Goal: Information Seeking & Learning: Learn about a topic

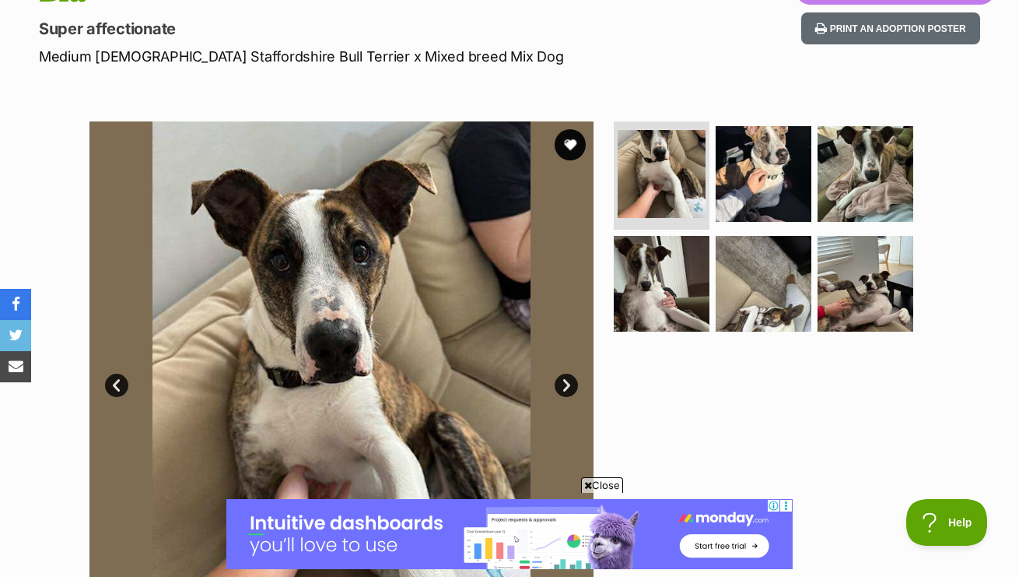
scroll to position [214, 0]
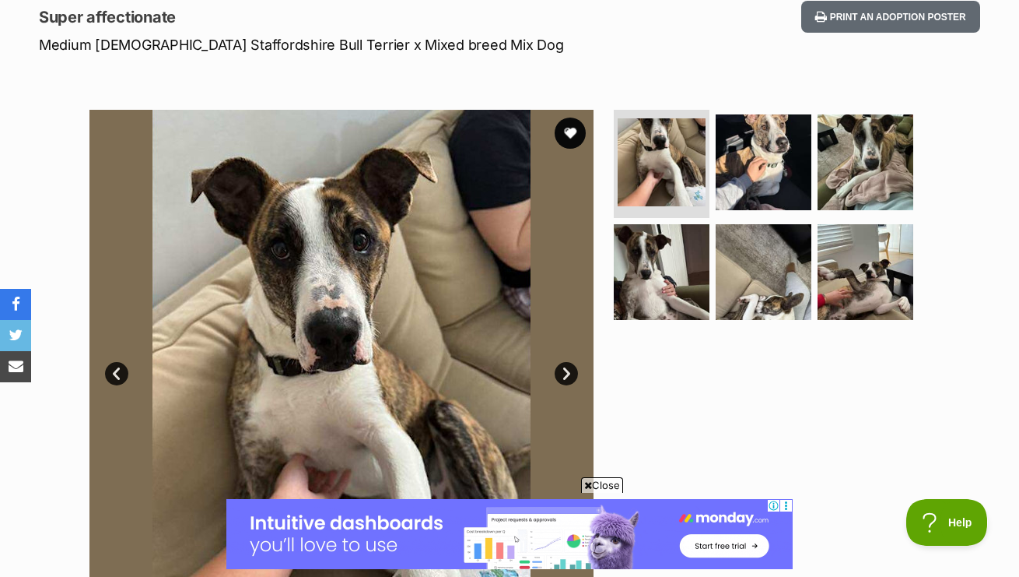
click at [564, 369] on link "Next" at bounding box center [566, 373] width 23 height 23
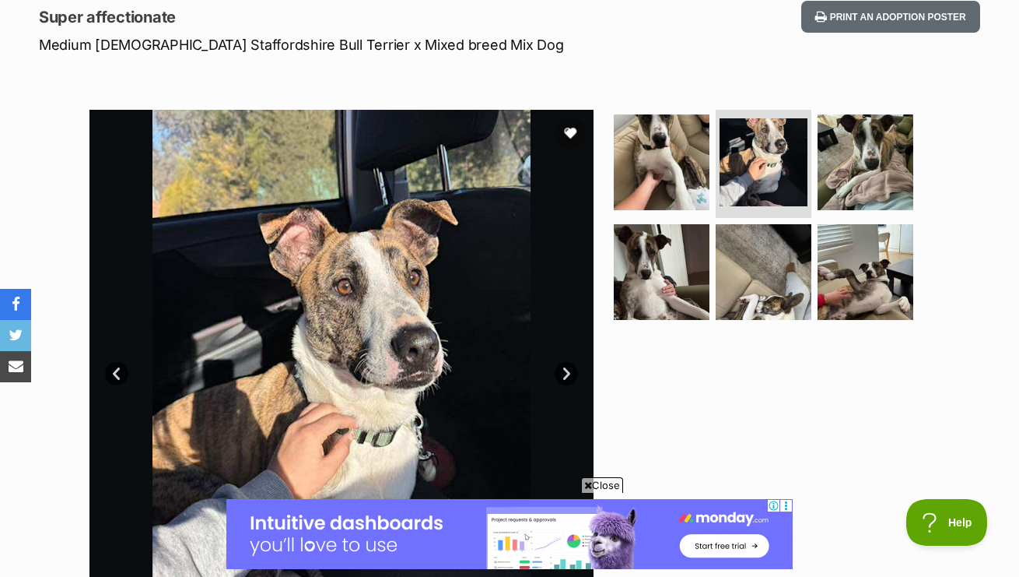
click at [564, 369] on link "Next" at bounding box center [566, 373] width 23 height 23
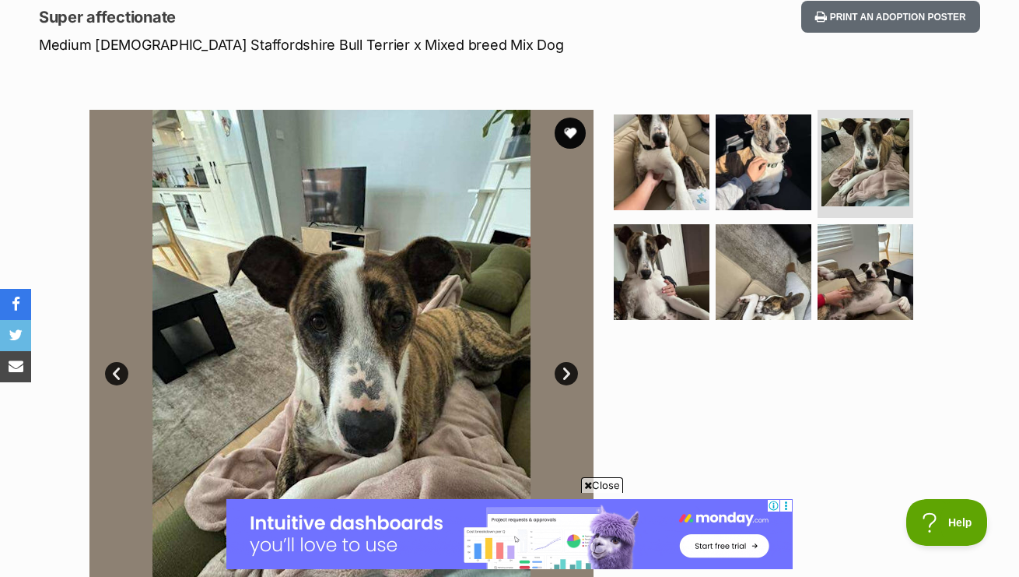
click at [564, 369] on link "Next" at bounding box center [566, 373] width 23 height 23
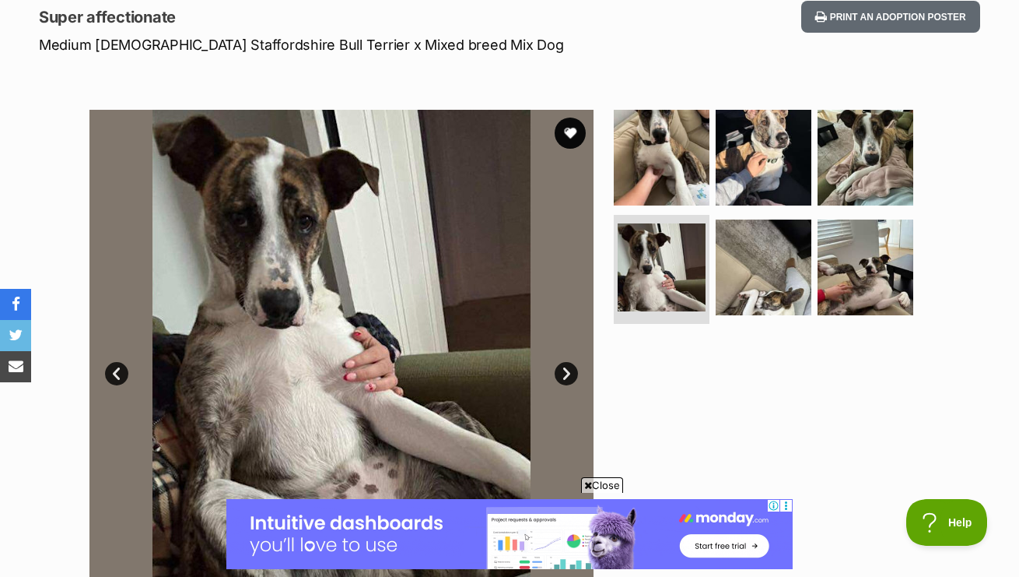
click at [564, 369] on link "Next" at bounding box center [566, 373] width 23 height 23
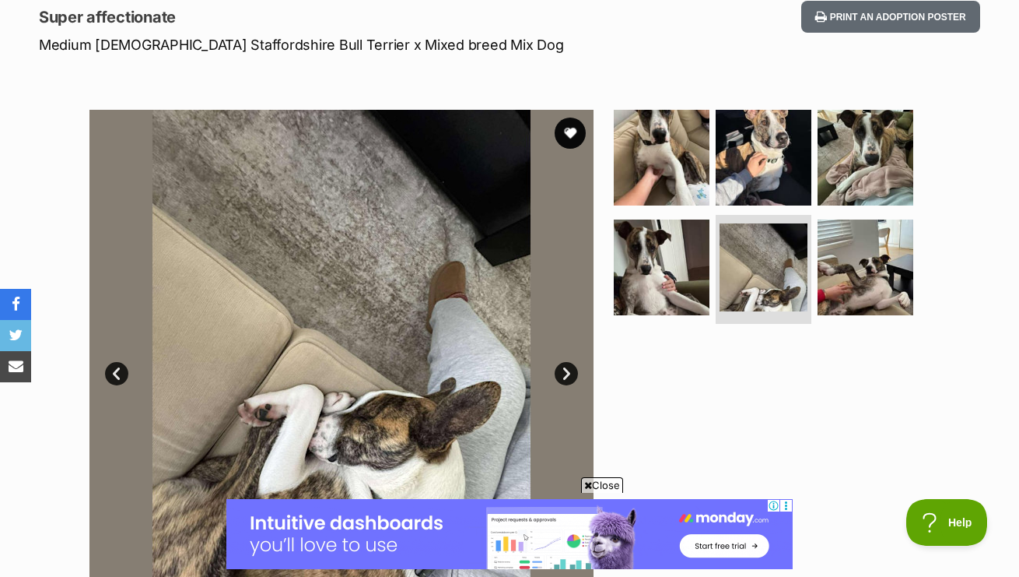
click at [564, 369] on link "Next" at bounding box center [566, 373] width 23 height 23
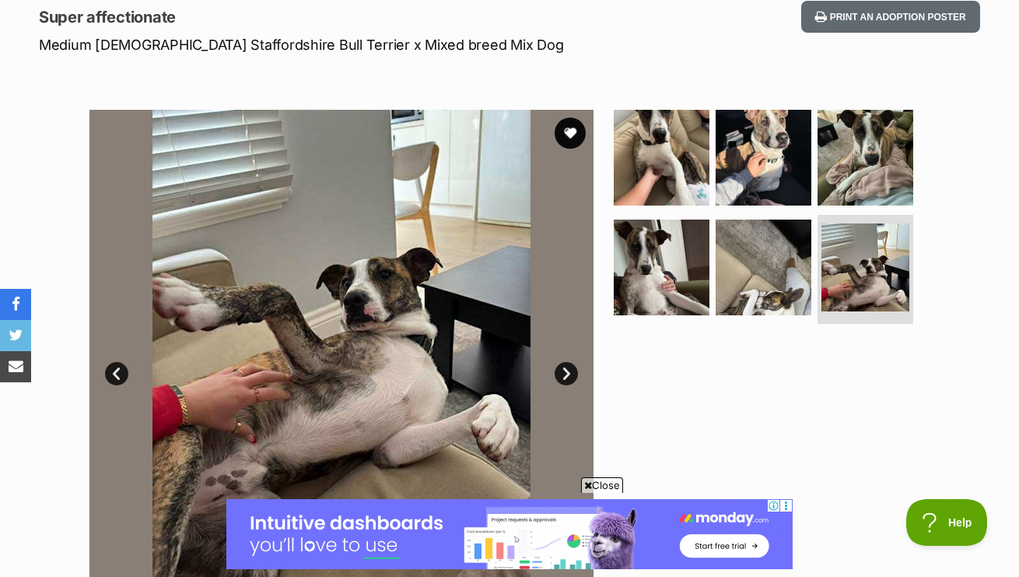
click at [564, 369] on link "Next" at bounding box center [566, 373] width 23 height 23
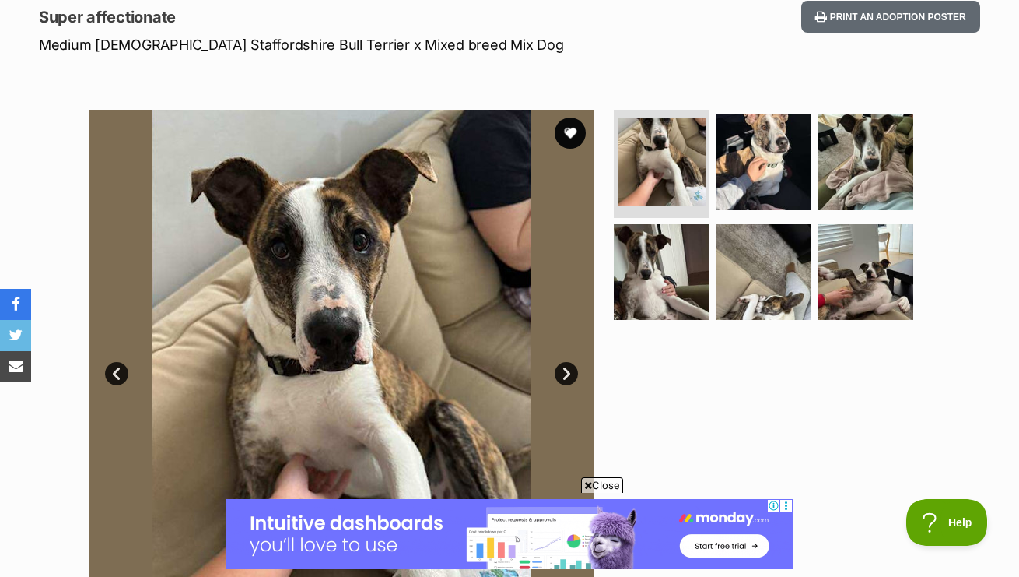
click at [564, 369] on link "Next" at bounding box center [566, 373] width 23 height 23
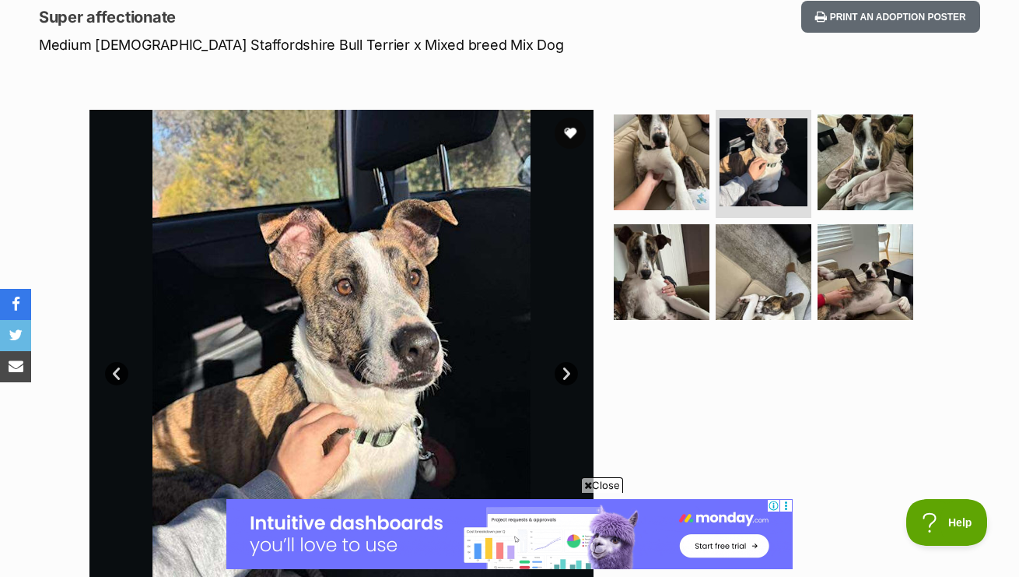
click at [564, 369] on link "Next" at bounding box center [566, 373] width 23 height 23
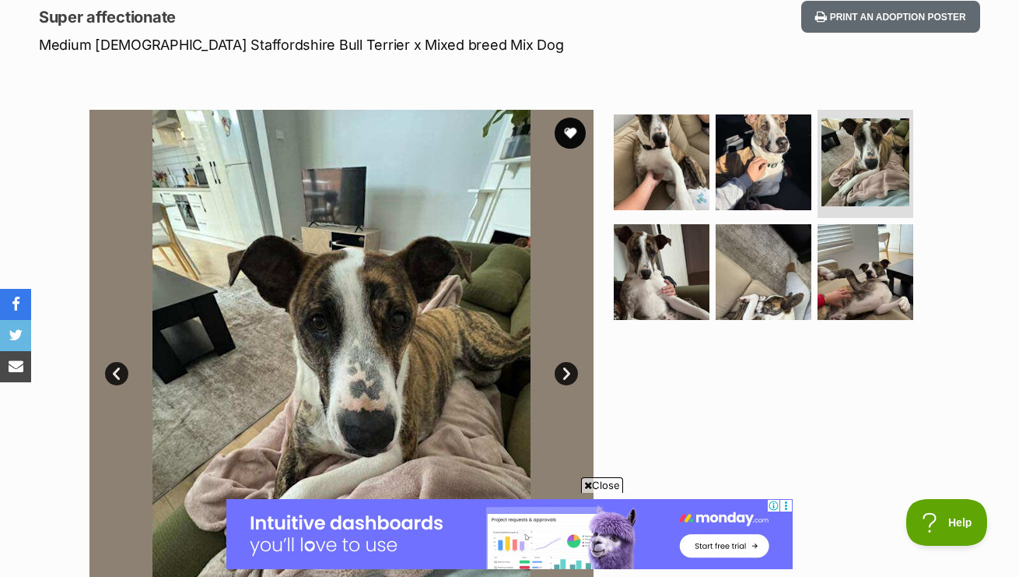
click at [564, 369] on link "Next" at bounding box center [566, 373] width 23 height 23
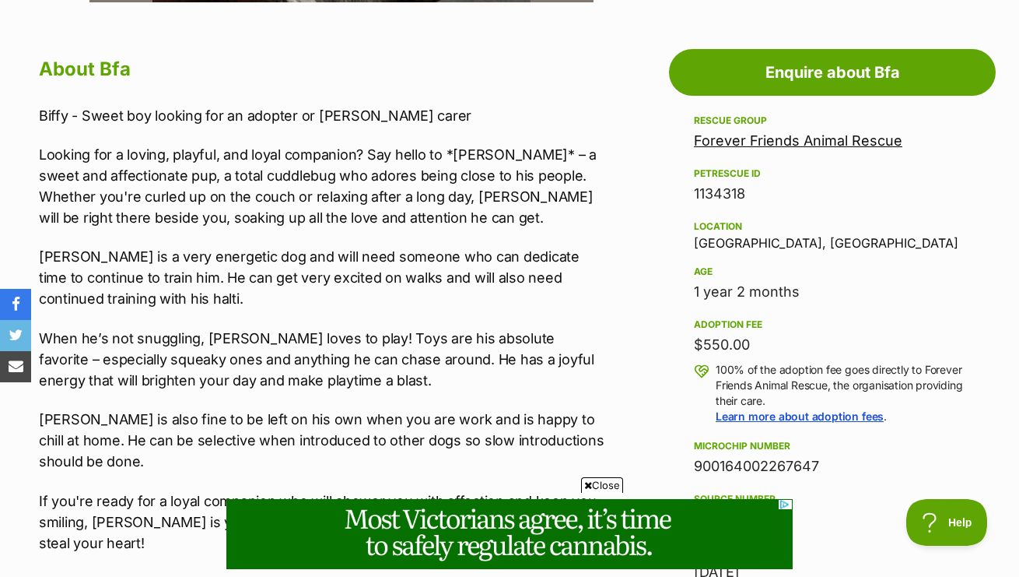
scroll to position [829, 0]
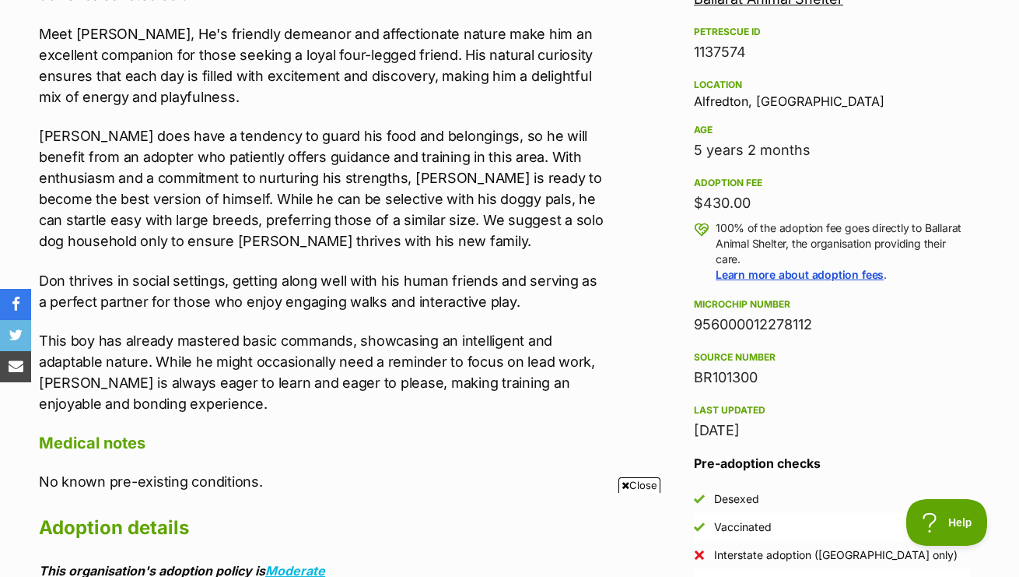
scroll to position [967, 0]
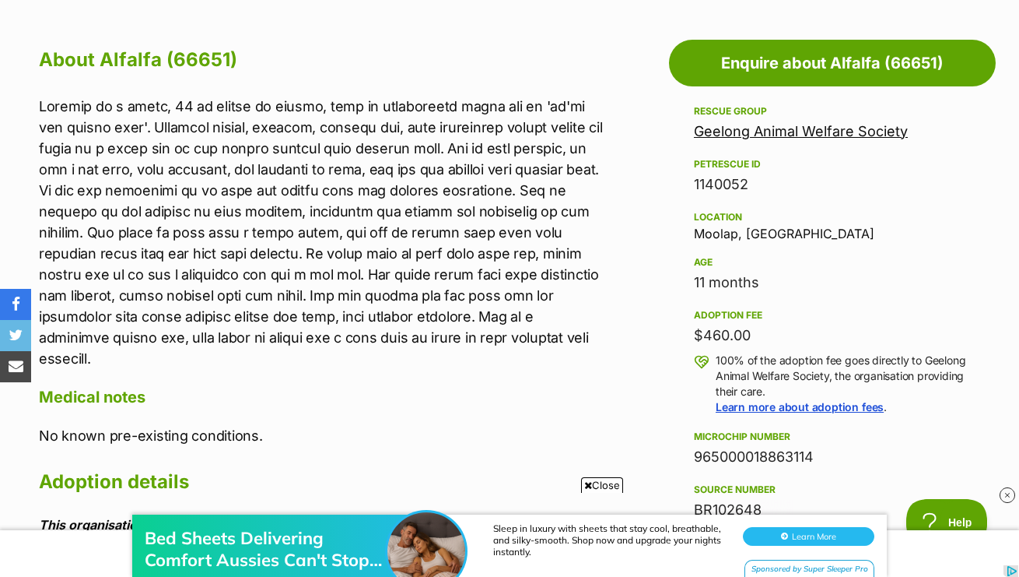
scroll to position [837, 0]
